Goal: Check status: Check status

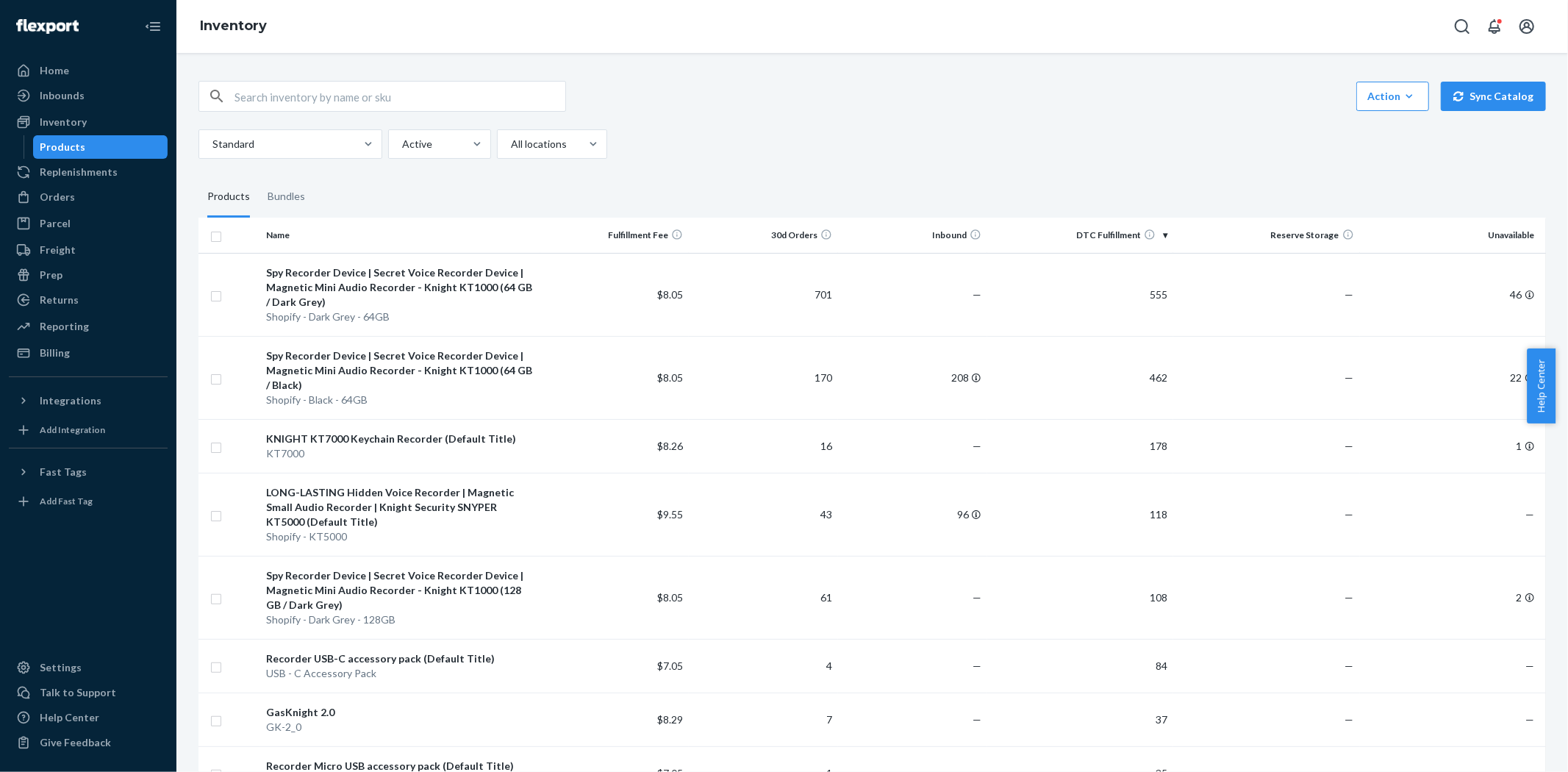
click at [760, 90] on div "Action Create product Create bundle Bulk create products Bulk update products B…" at bounding box center [872, 97] width 1347 height 31
click at [779, 149] on div "Standard Active All locations" at bounding box center [866, 144] width 1337 height 29
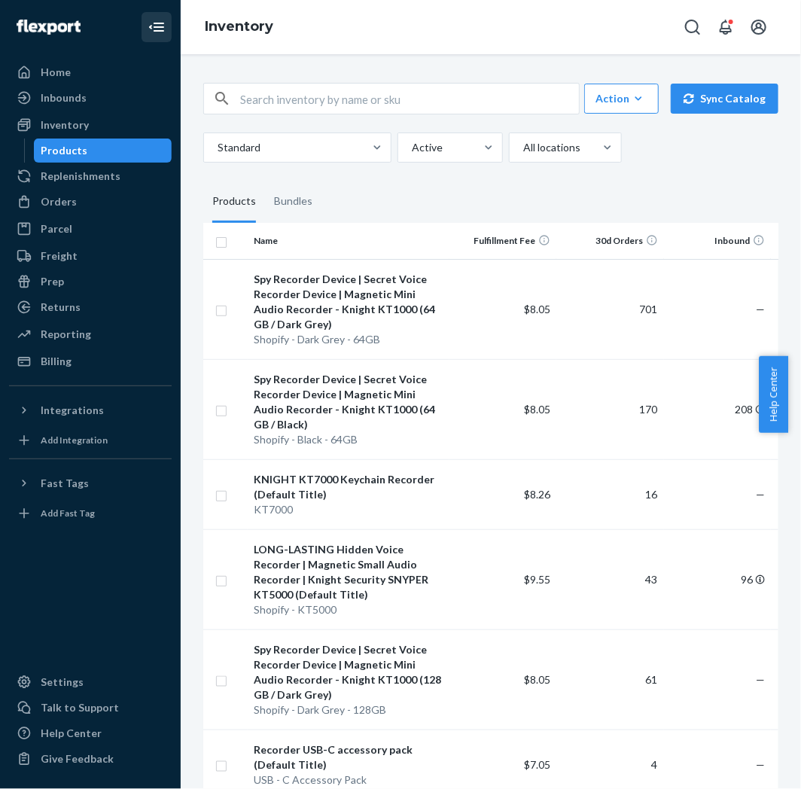
click at [158, 31] on icon "Close Navigation" at bounding box center [159, 27] width 11 height 9
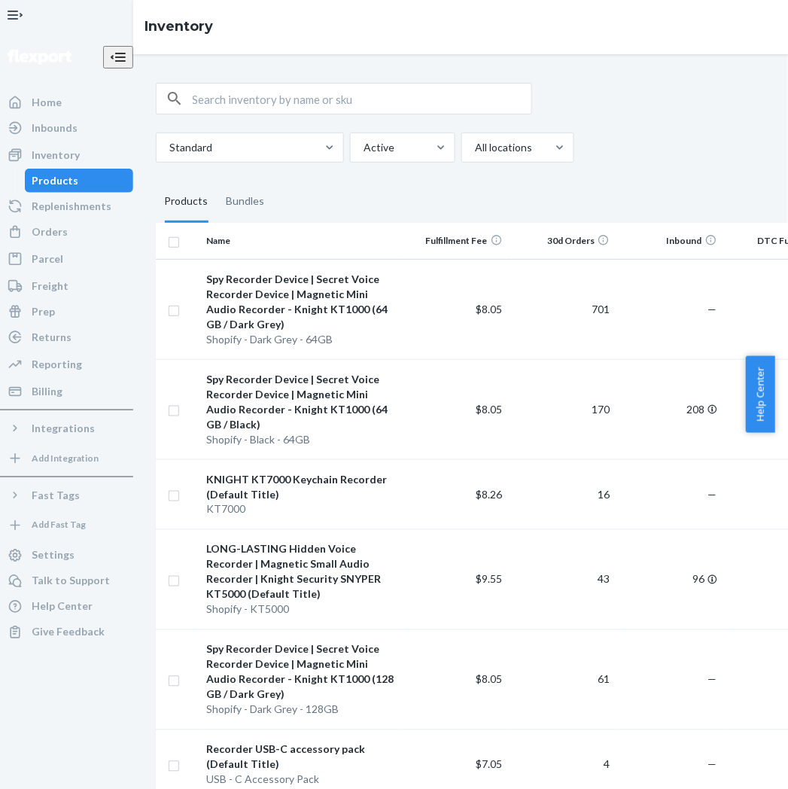
scroll to position [1526, 0]
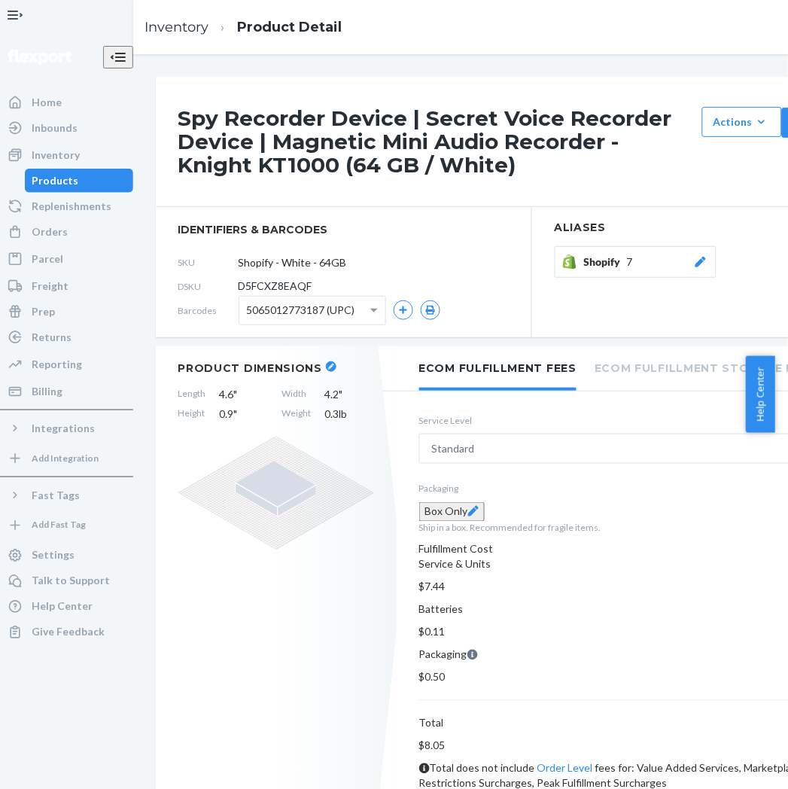
scroll to position [792, 0]
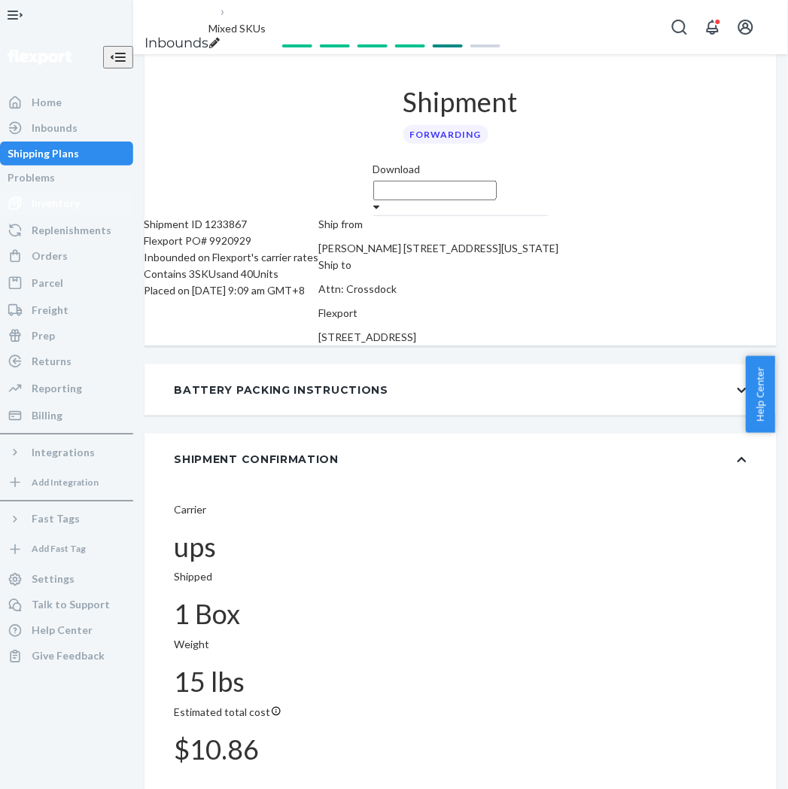
click at [68, 211] on div "Inventory" at bounding box center [56, 203] width 48 height 15
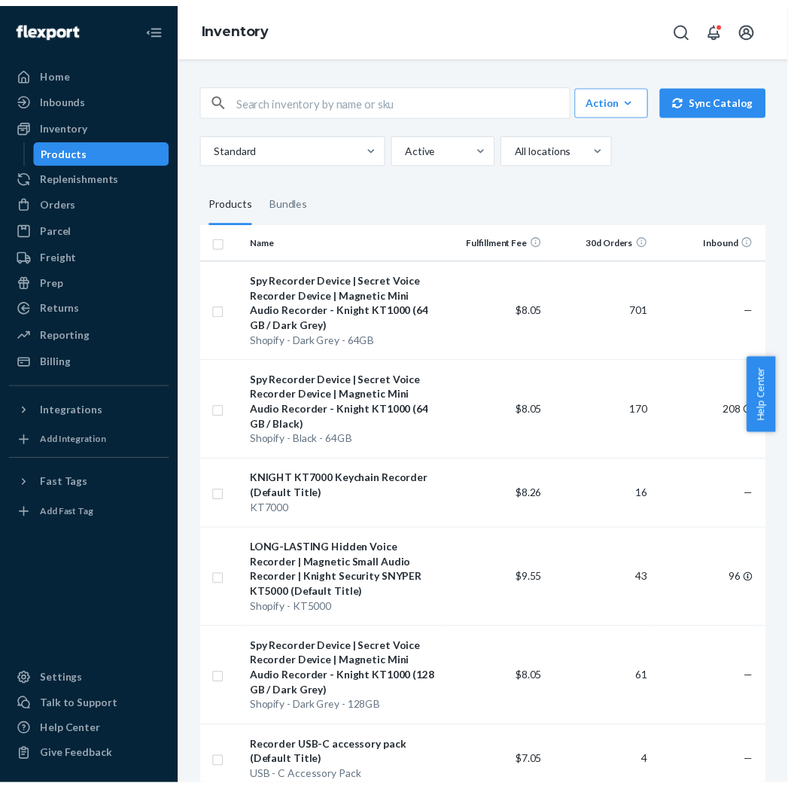
scroll to position [1472, 0]
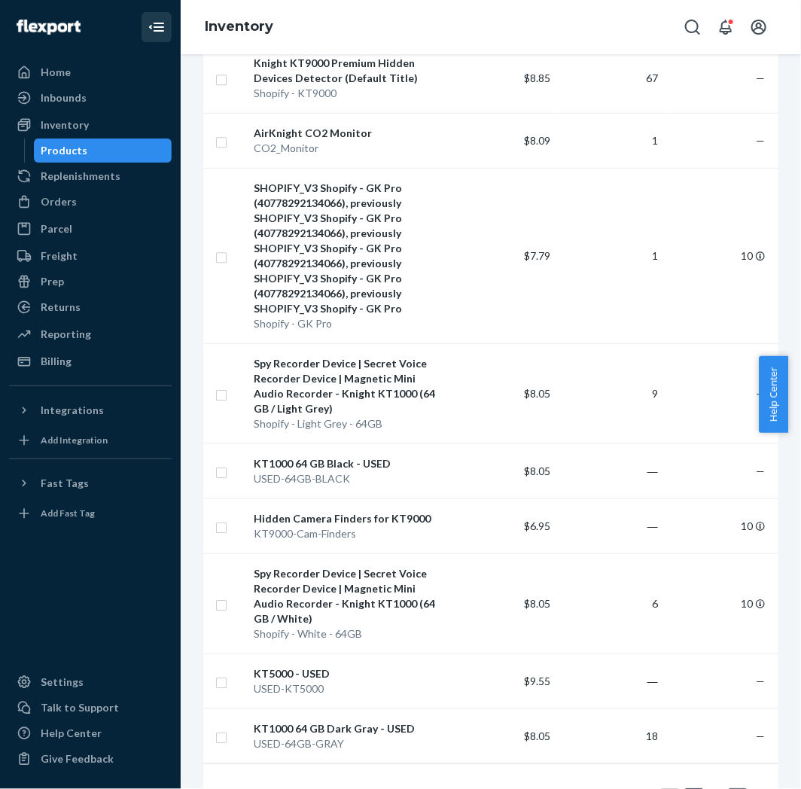
click at [155, 26] on icon "Close Navigation" at bounding box center [157, 27] width 18 height 18
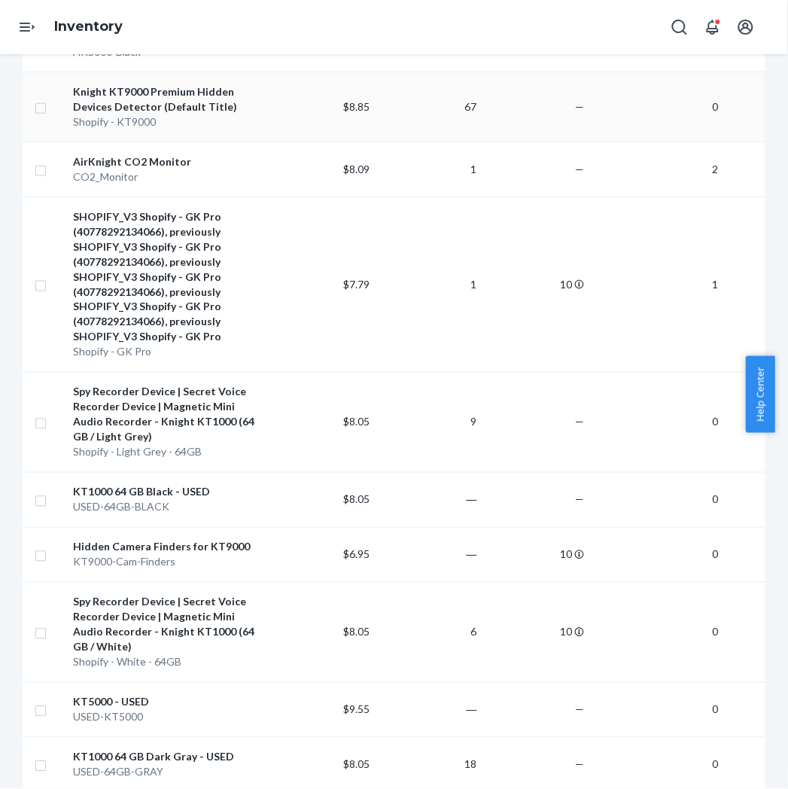
scroll to position [258, 0]
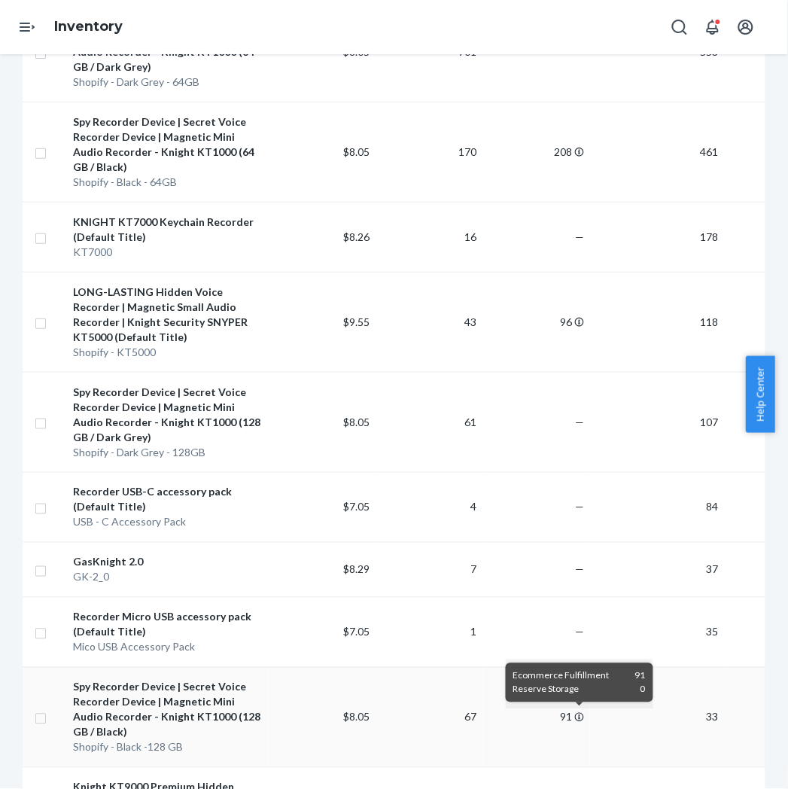
click at [571, 713] on td "91" at bounding box center [537, 717] width 108 height 100
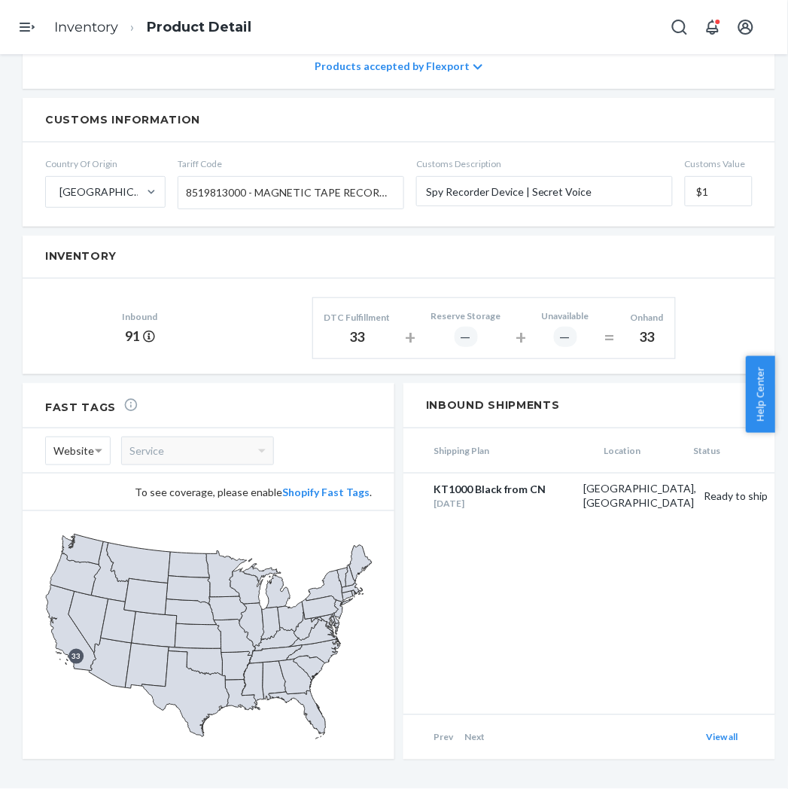
scroll to position [54, 0]
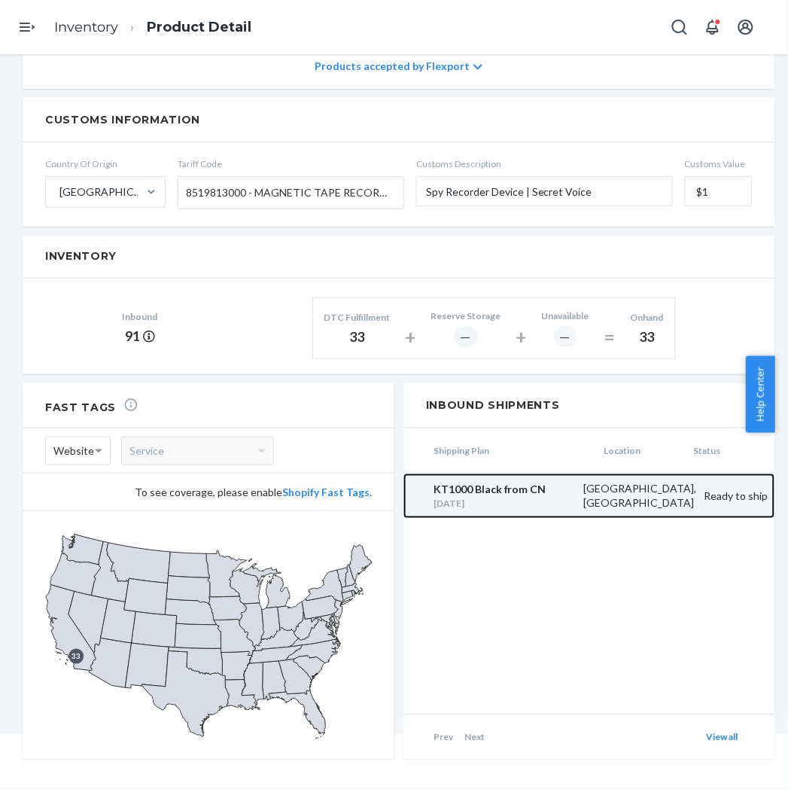
click at [528, 497] on div "Sep 10, 2025" at bounding box center [505, 503] width 142 height 13
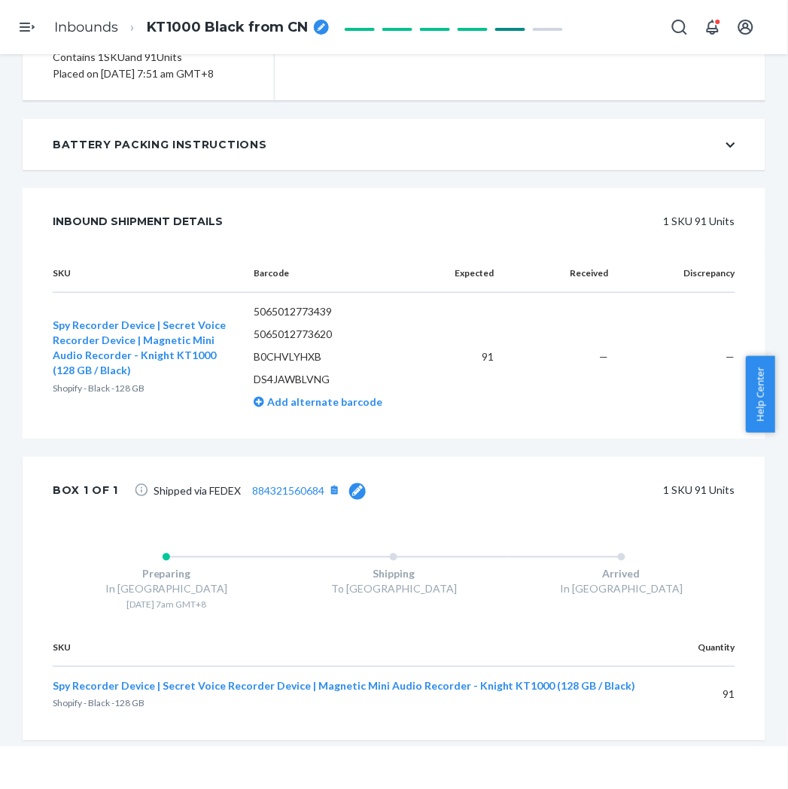
scroll to position [54, 0]
click at [277, 486] on link "884321560684" at bounding box center [288, 490] width 72 height 13
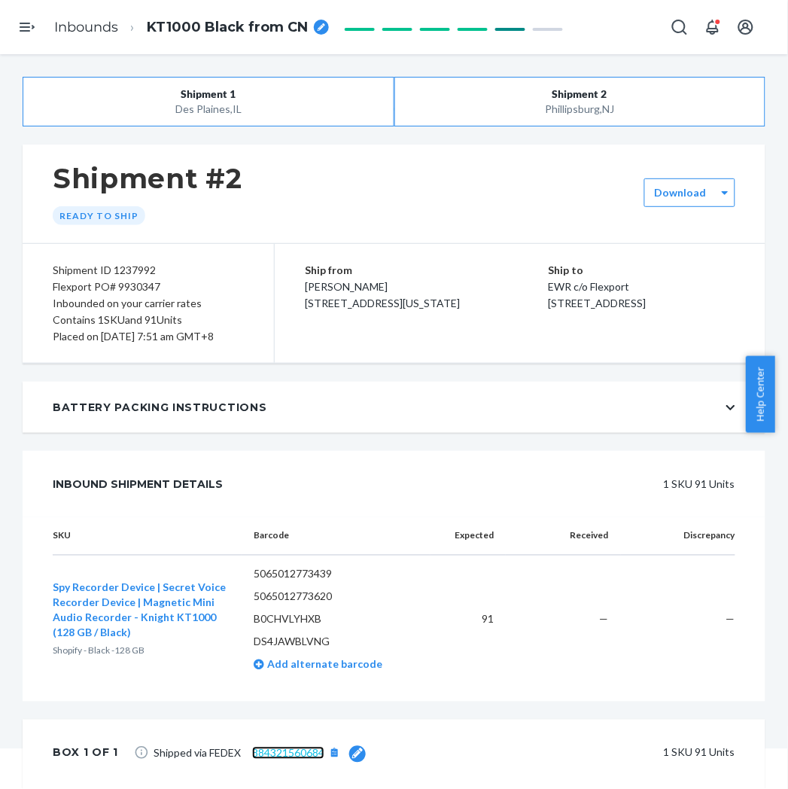
scroll to position [0, 0]
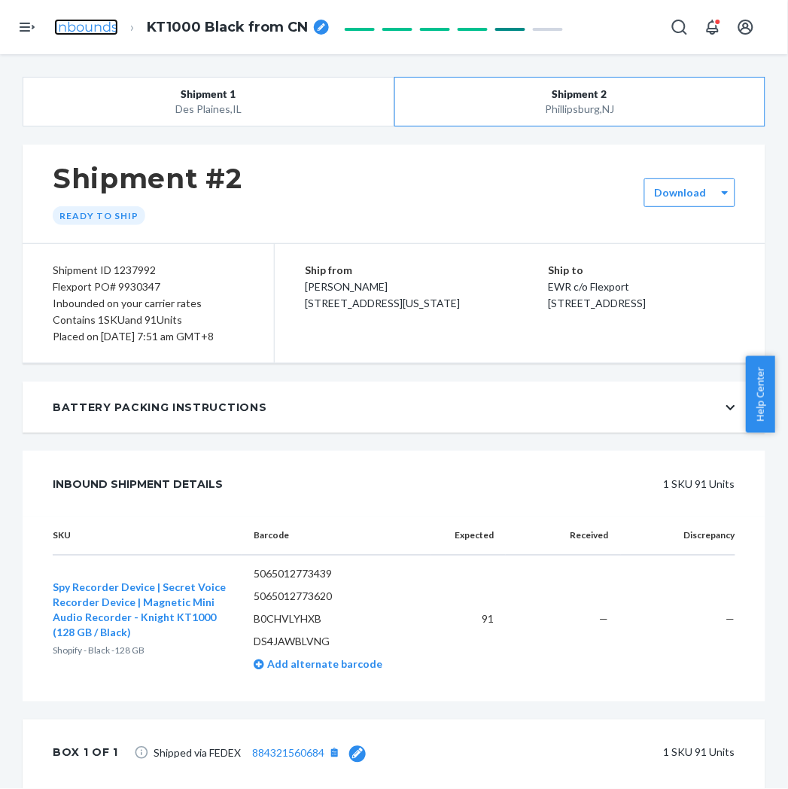
click at [94, 34] on link "Inbounds" at bounding box center [86, 27] width 64 height 17
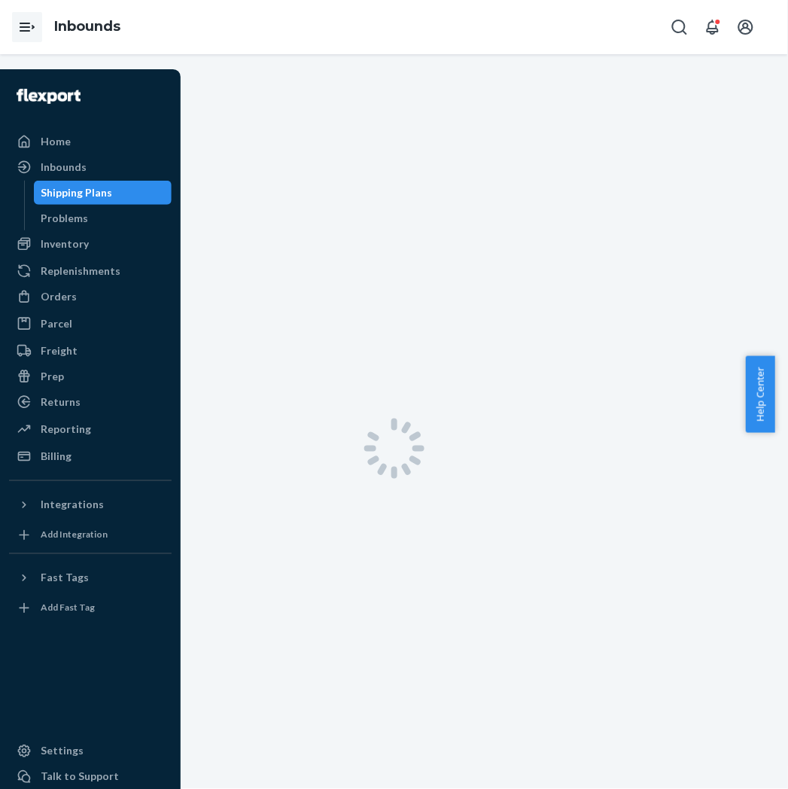
click at [29, 31] on icon "Open Navigation" at bounding box center [25, 27] width 11 height 9
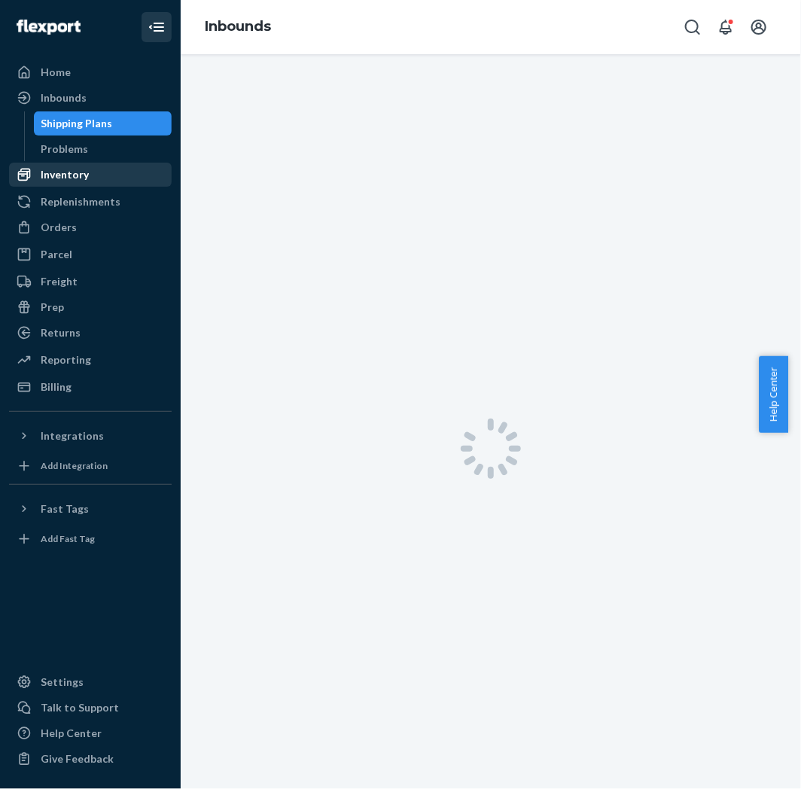
click at [77, 164] on div "Inventory" at bounding box center [91, 174] width 160 height 21
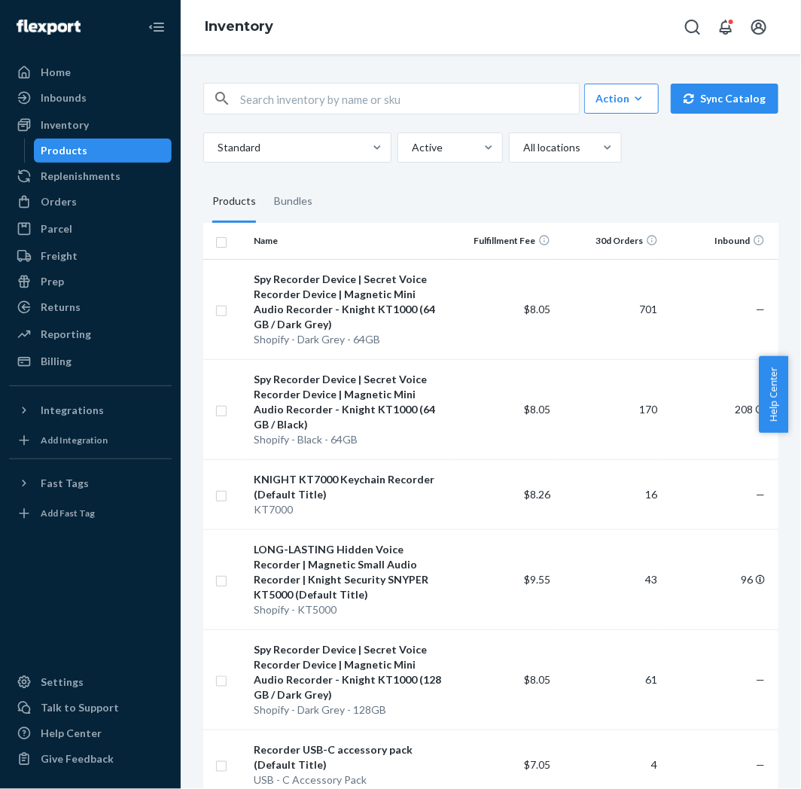
click at [143, 28] on button "Close Navigation" at bounding box center [157, 27] width 30 height 30
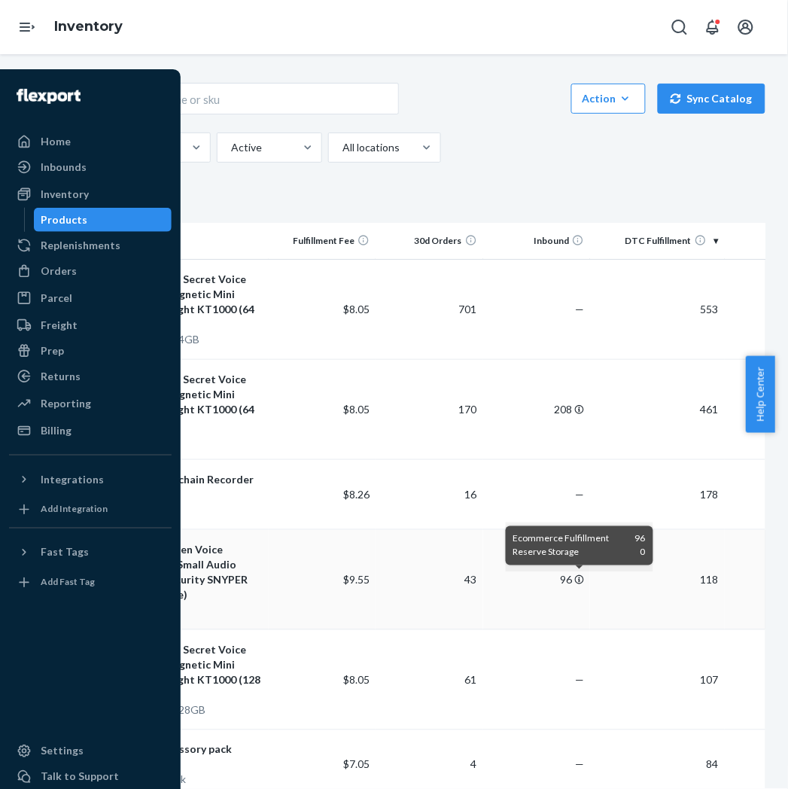
click at [582, 575] on icon at bounding box center [579, 579] width 9 height 9
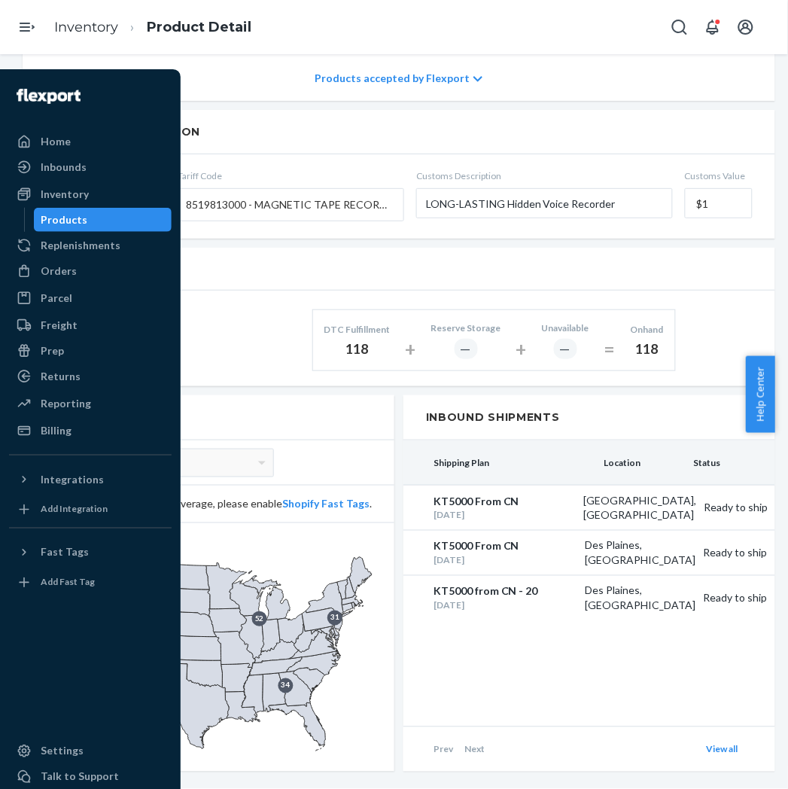
scroll to position [792, 0]
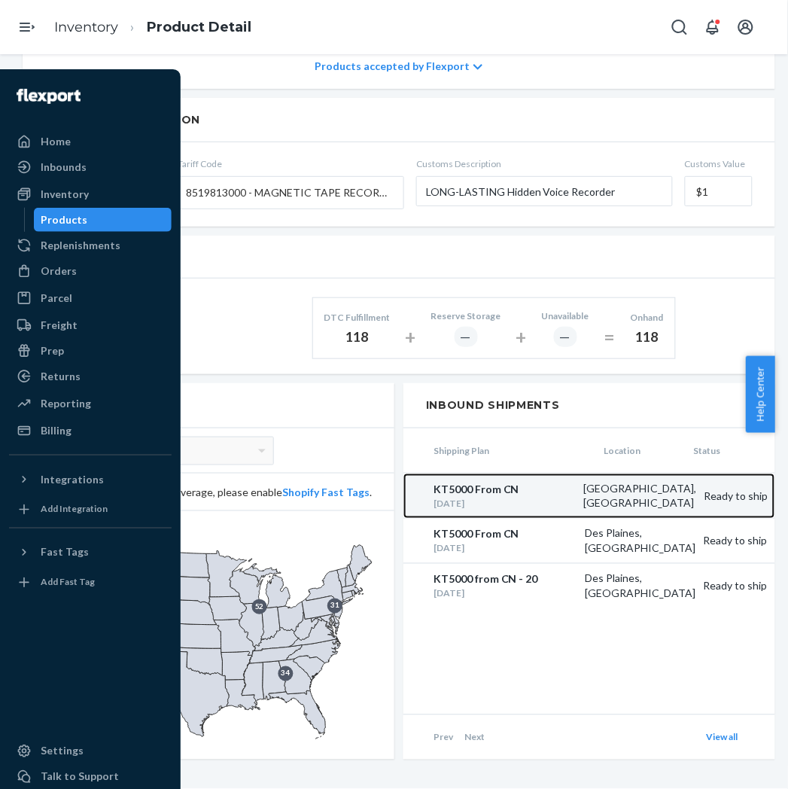
click at [482, 482] on div "KT5000 From CN" at bounding box center [505, 489] width 142 height 15
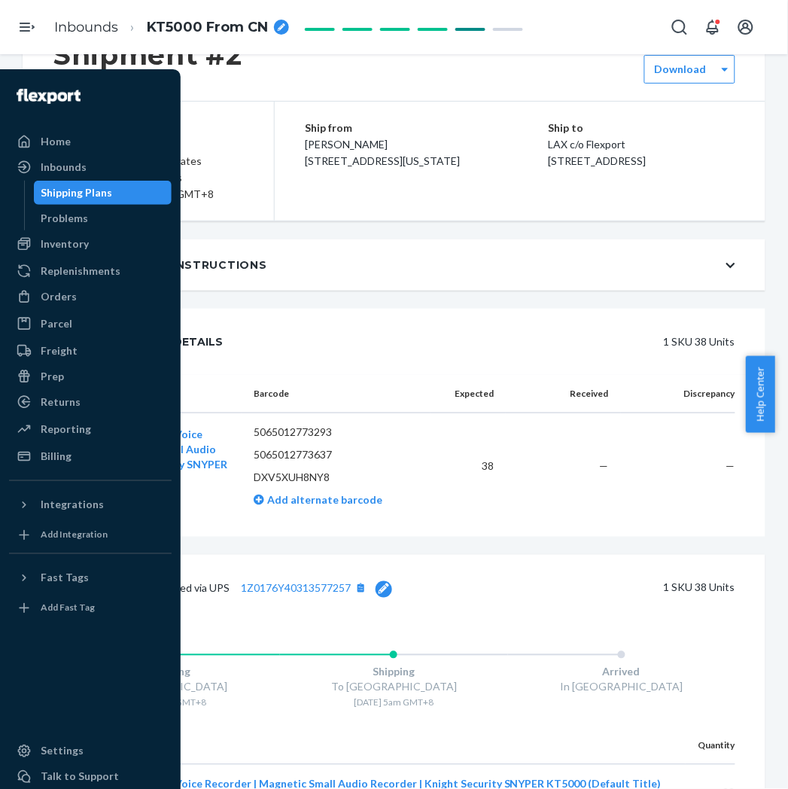
scroll to position [236, 0]
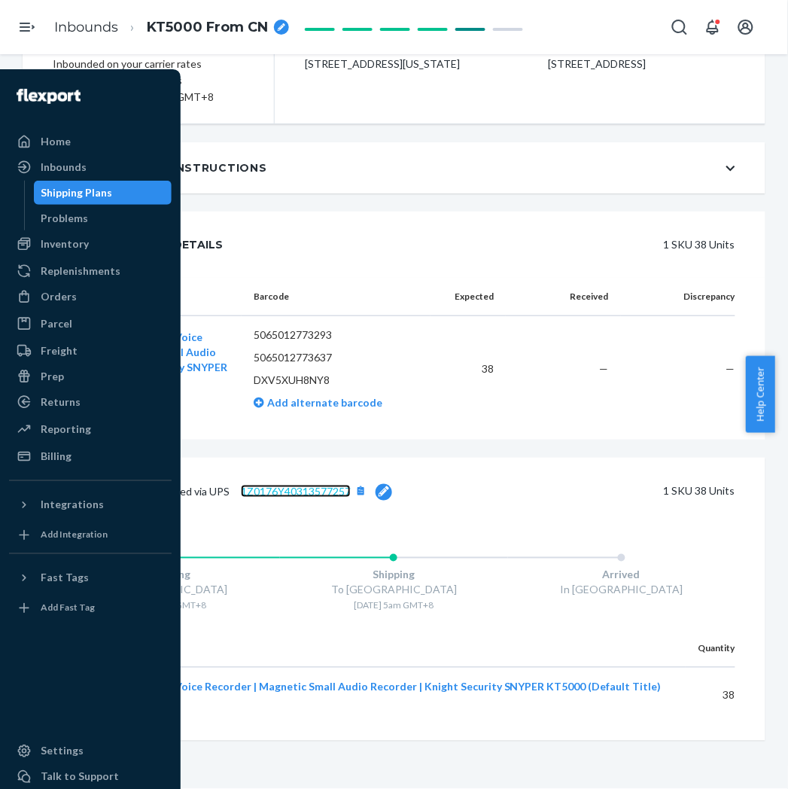
click at [313, 491] on link "1Z0176Y40313577257" at bounding box center [296, 491] width 110 height 13
click at [62, 242] on div "Inventory" at bounding box center [65, 243] width 48 height 15
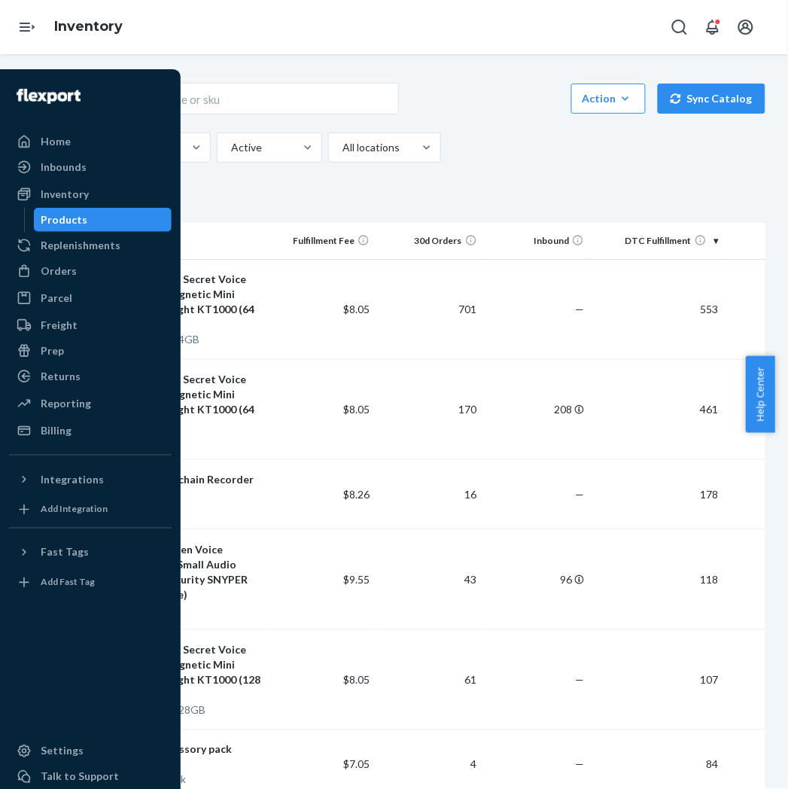
click at [166, 78] on div at bounding box center [90, 96] width 163 height 54
click at [307, 93] on input "text" at bounding box center [228, 99] width 339 height 30
click at [485, 125] on div "Action Create product Create bundle Bulk create products Bulk update products B…" at bounding box center [394, 123] width 743 height 80
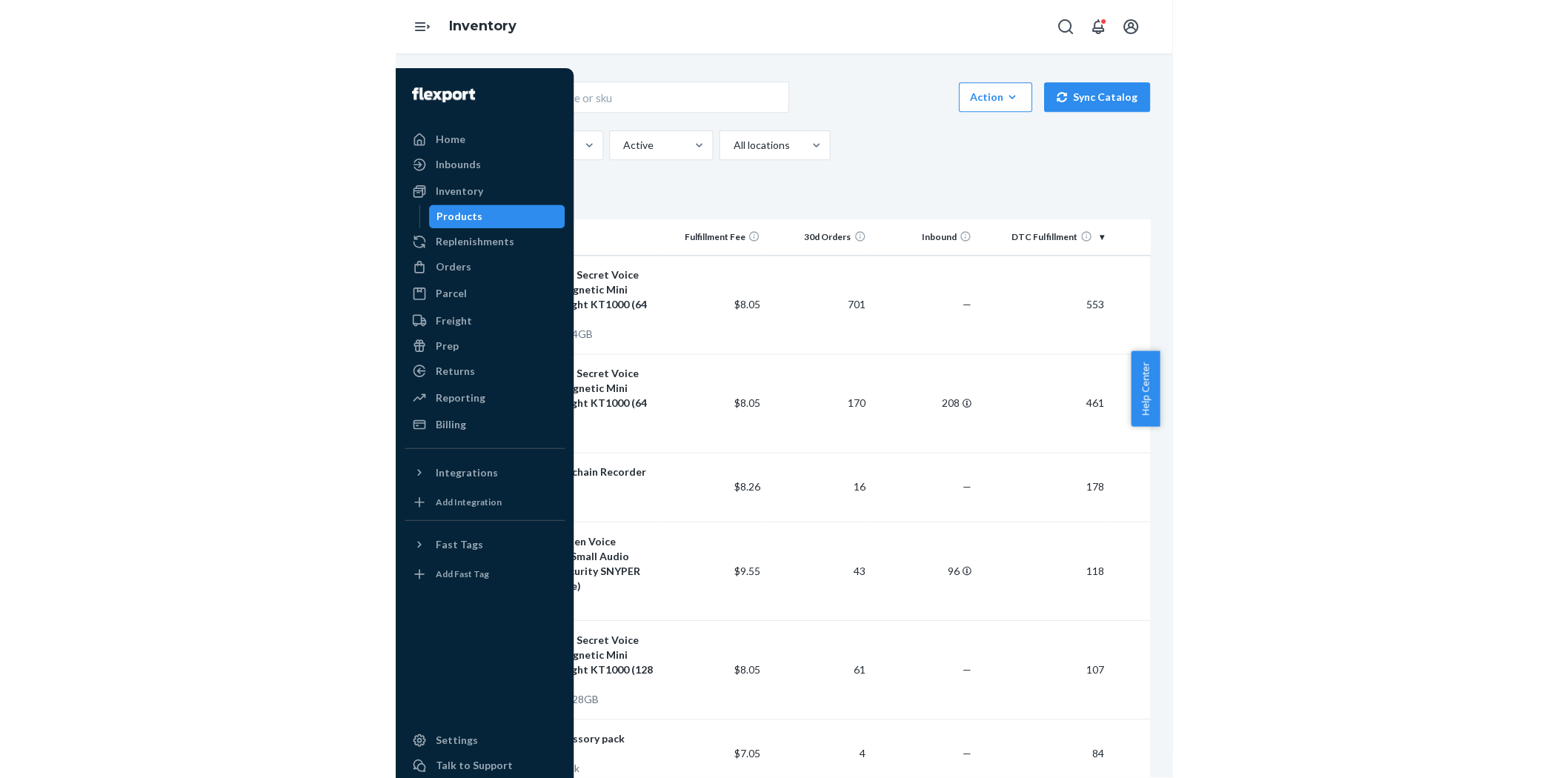
scroll to position [942, 0]
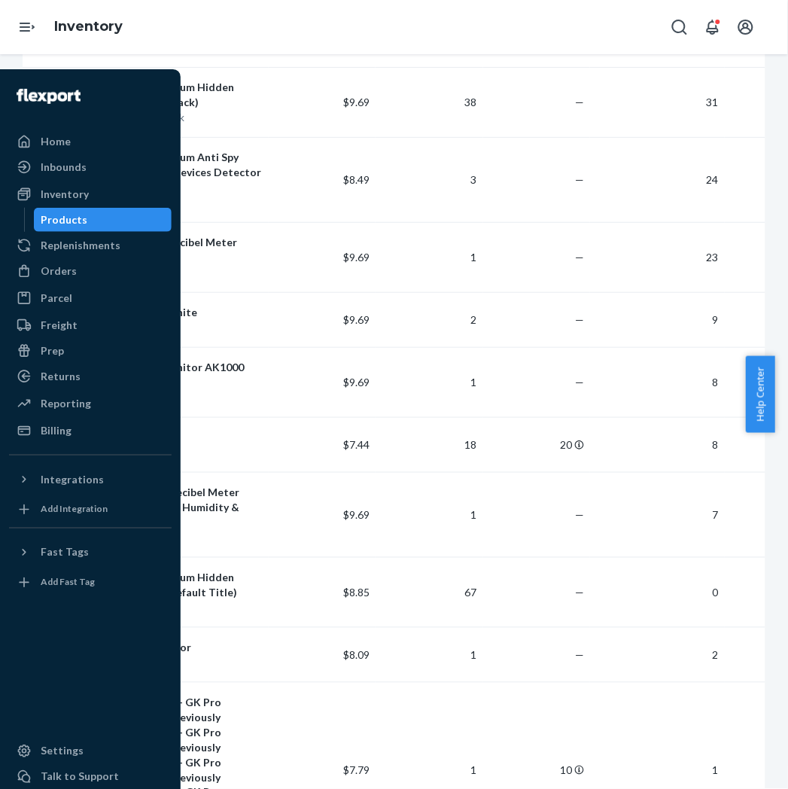
click at [140, 705] on div at bounding box center [90, 664] width 163 height 139
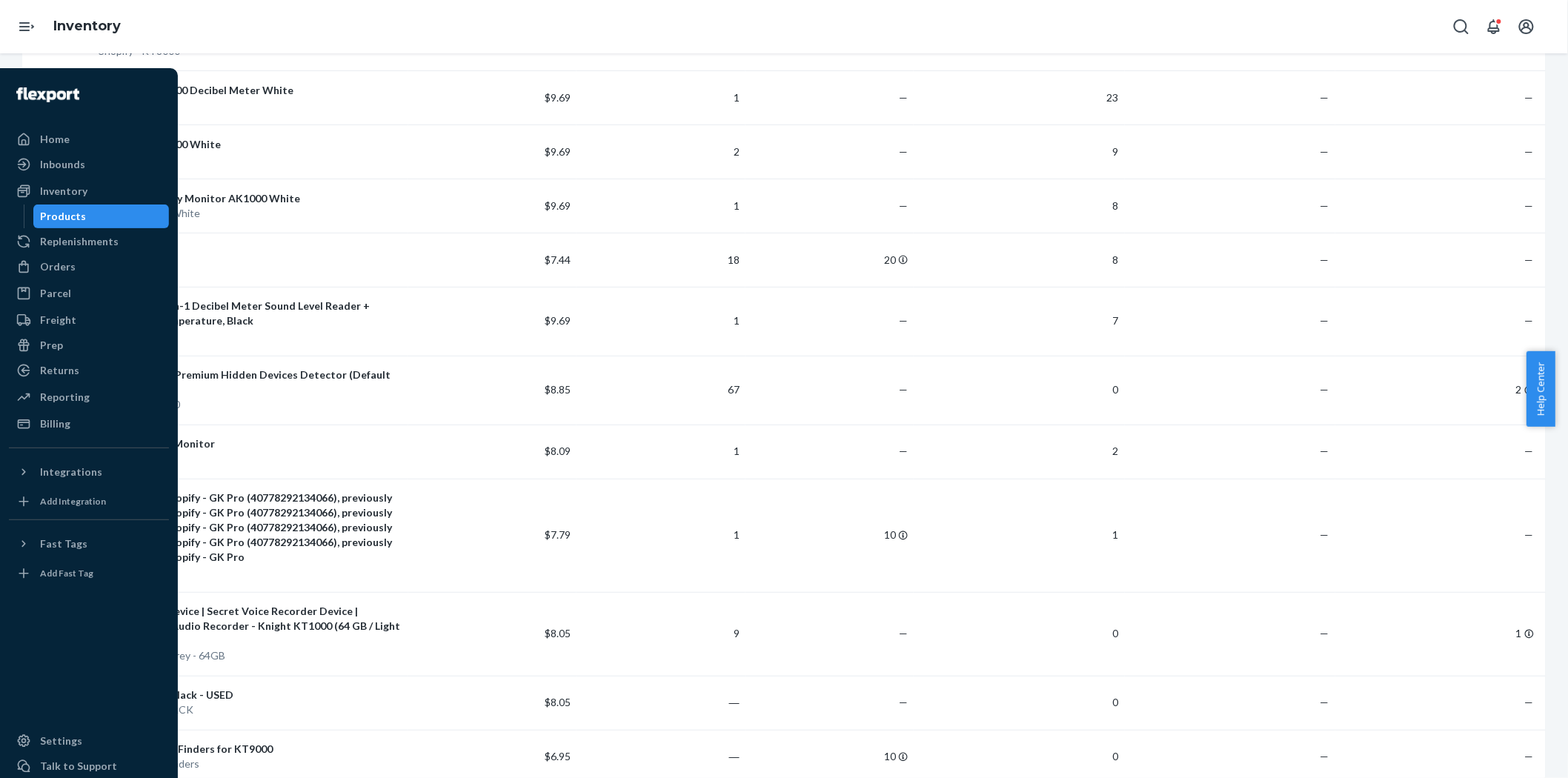
scroll to position [705, 0]
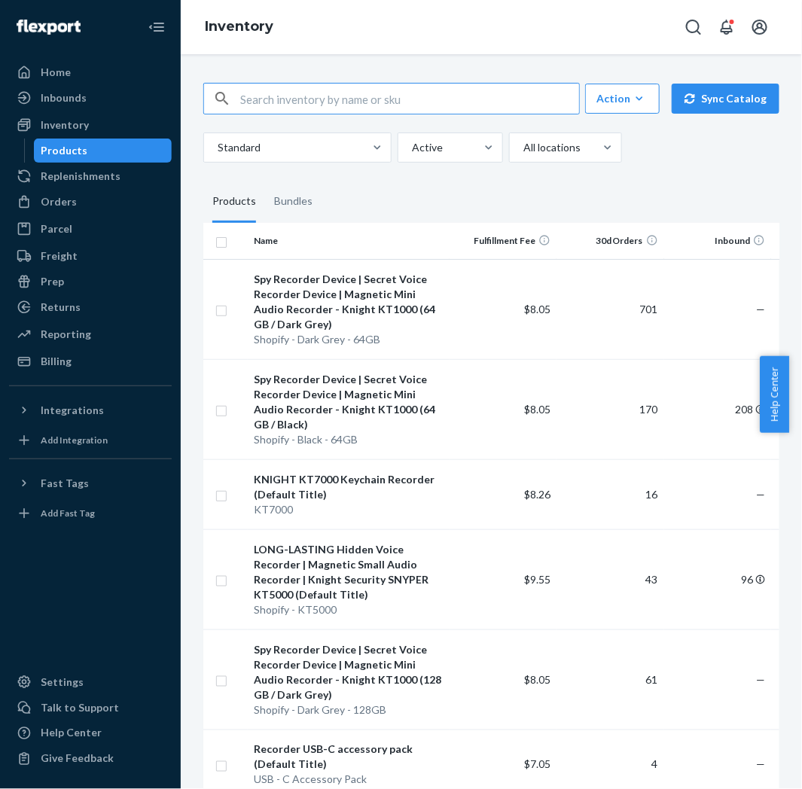
click at [472, 40] on div "Inventory" at bounding box center [491, 27] width 621 height 54
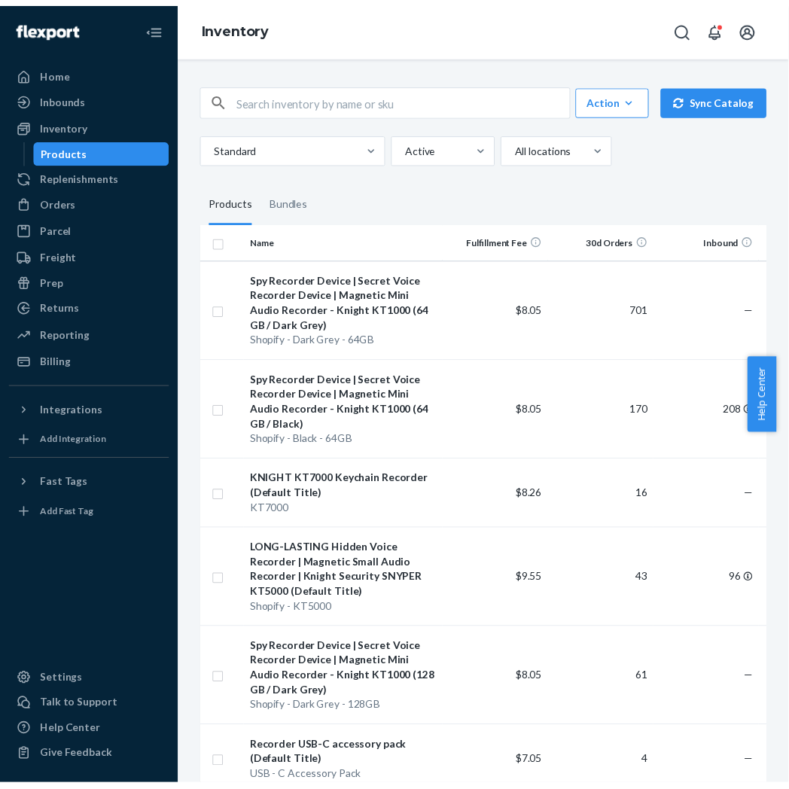
scroll to position [958, 0]
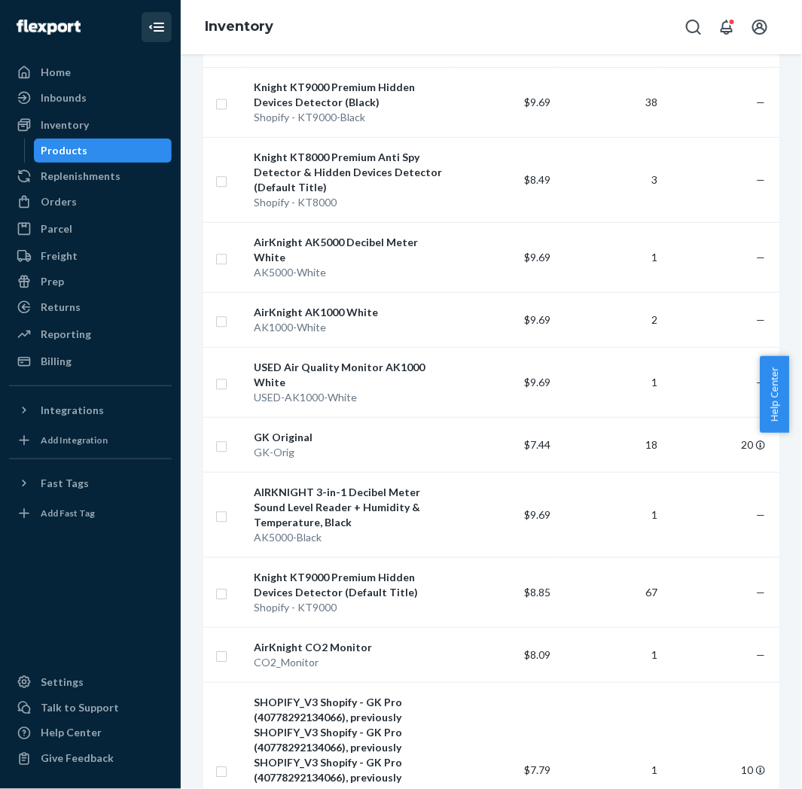
click at [162, 29] on icon "Close Navigation" at bounding box center [157, 27] width 18 height 18
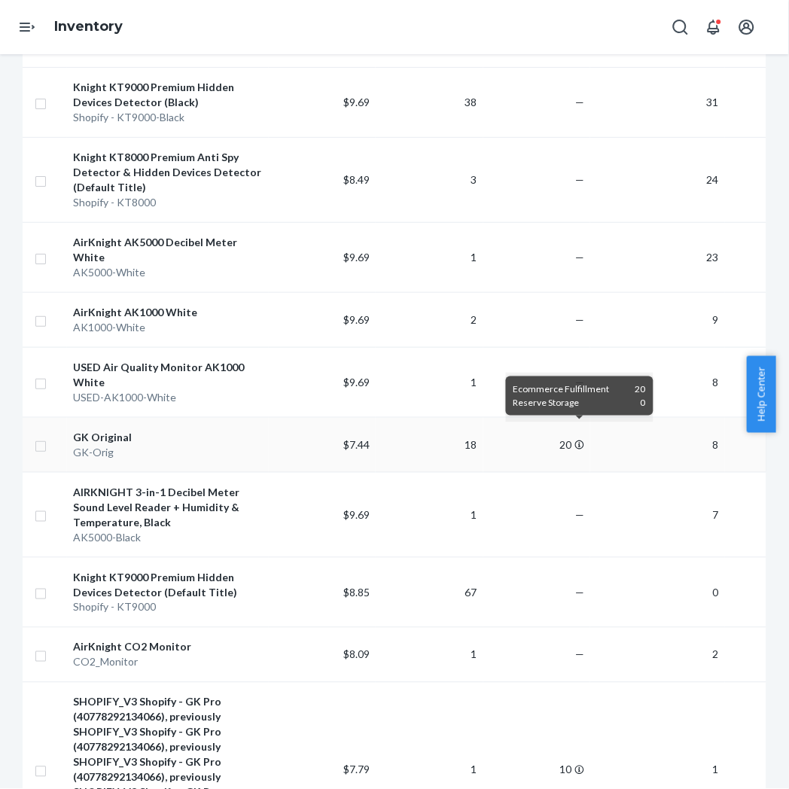
click at [578, 441] on icon at bounding box center [579, 445] width 9 height 9
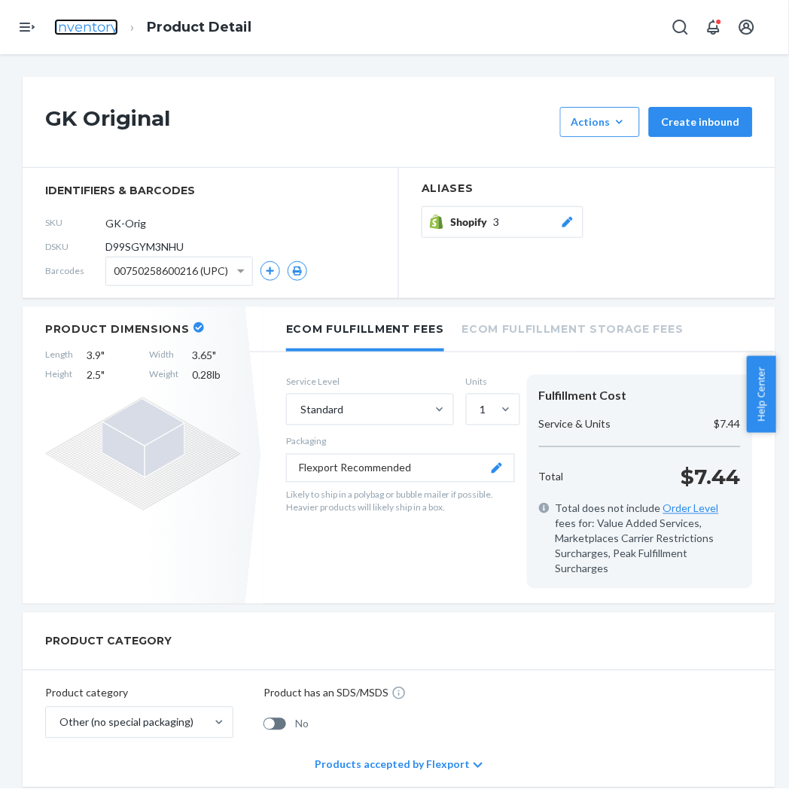
click at [83, 31] on link "Inventory" at bounding box center [86, 27] width 64 height 17
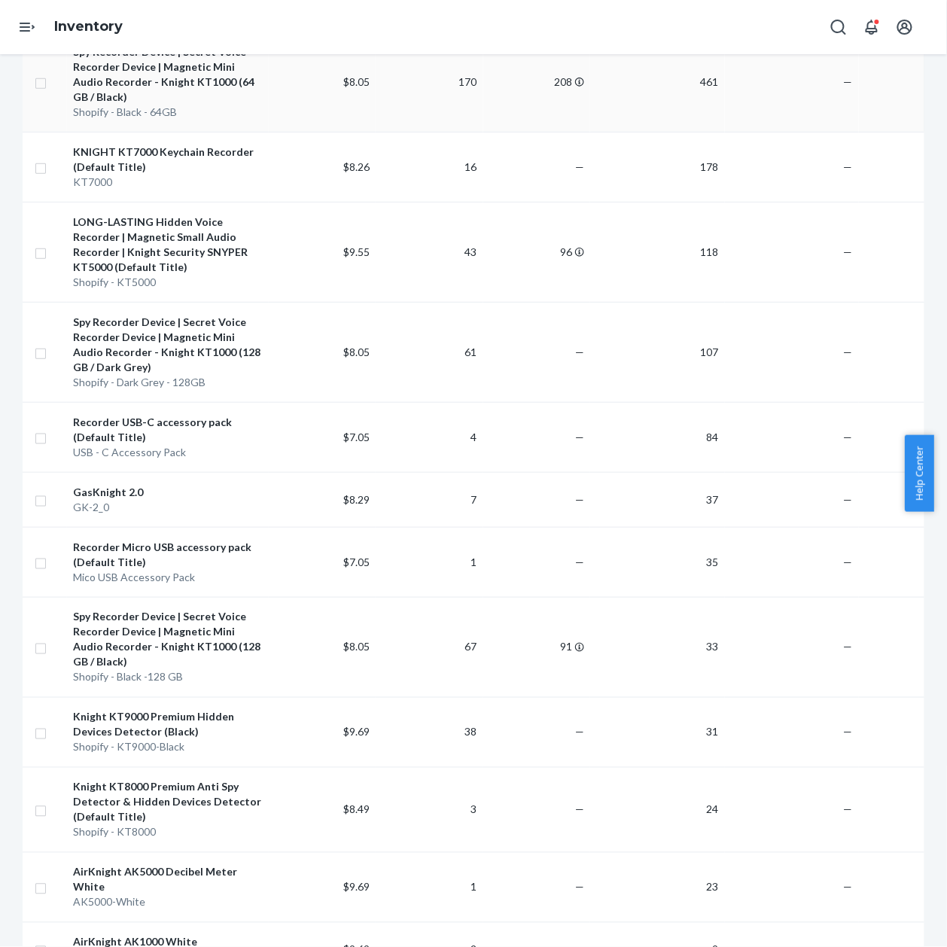
scroll to position [328, 0]
